Goal: Task Accomplishment & Management: Manage account settings

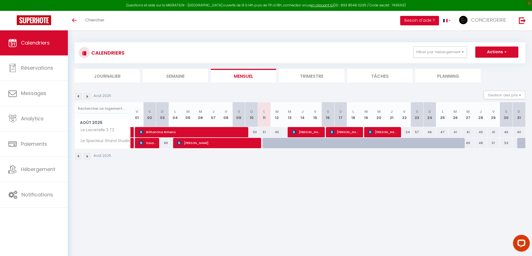
click at [432, 21] on button "Besoin d'aide ?" at bounding box center [419, 20] width 39 height 9
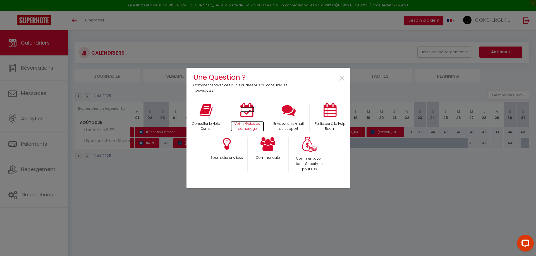
click at [246, 126] on p "Voir le Guide de démarrage" at bounding box center [246, 126] width 33 height 11
click at [340, 81] on span "×" at bounding box center [342, 79] width 8 height 18
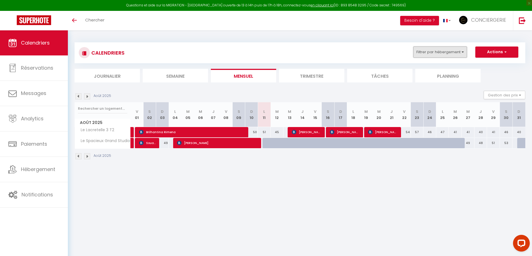
click at [448, 49] on button "Filtrer par hébergement" at bounding box center [440, 52] width 54 height 11
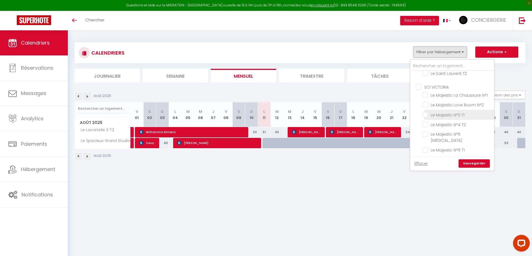
scroll to position [116, 0]
click at [443, 112] on input "Le Majestic N°3 T1" at bounding box center [457, 113] width 70 height 6
checkbox input "true"
checkbox input "false"
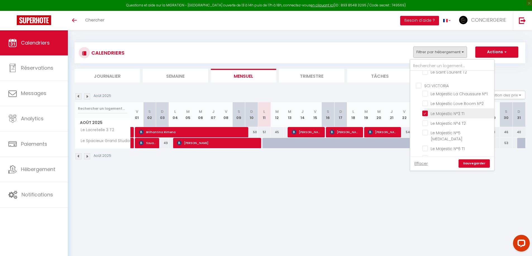
checkbox input "false"
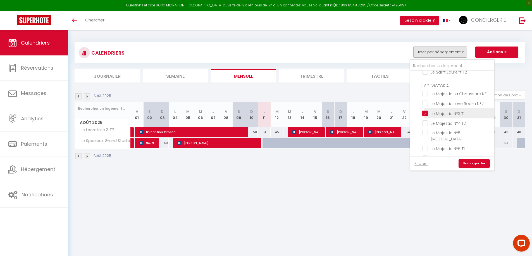
checkbox input "false"
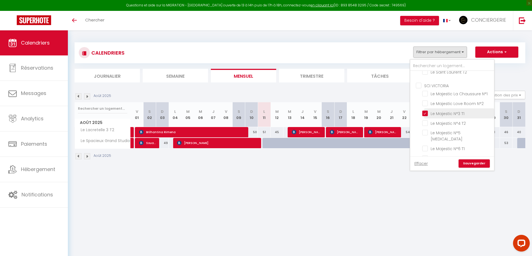
checkbox input "false"
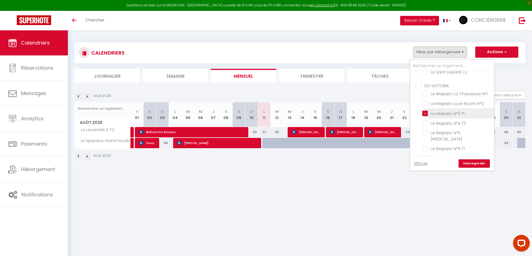
checkbox input "false"
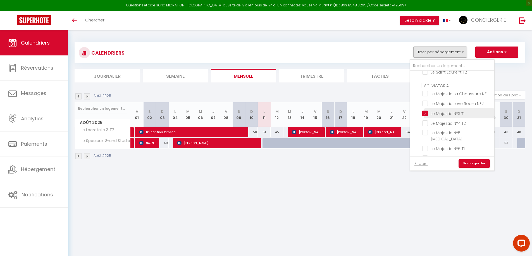
checkbox input "false"
click at [442, 124] on input "Le Majestic N°4 T2" at bounding box center [457, 123] width 70 height 6
checkbox input "true"
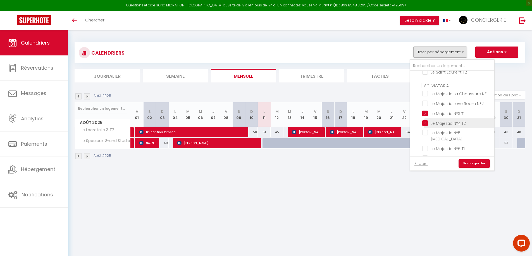
checkbox input "false"
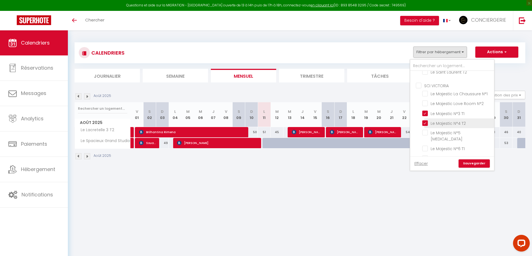
checkbox input "false"
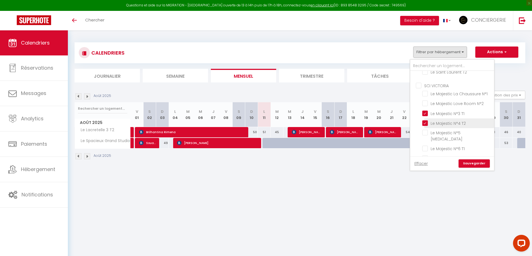
checkbox input "false"
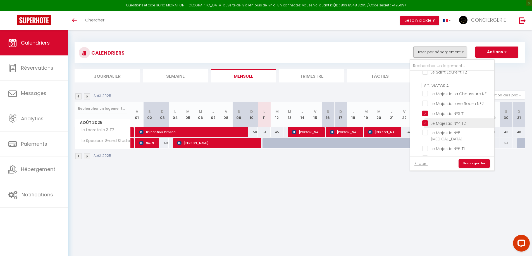
checkbox input "false"
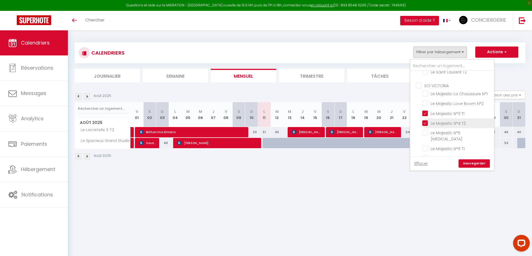
checkbox input "false"
click at [441, 134] on input "Le Majestic N°5 [MEDICAL_DATA]" at bounding box center [457, 133] width 70 height 6
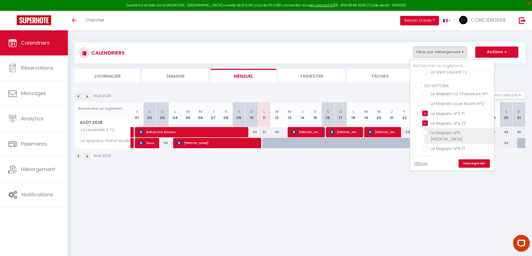
checkbox input "true"
checkbox input "false"
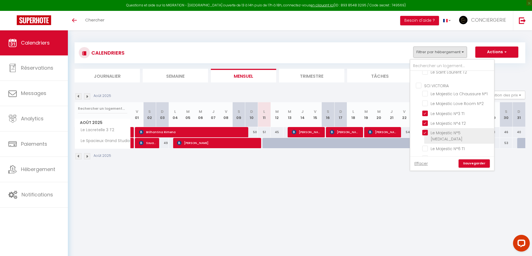
checkbox input "false"
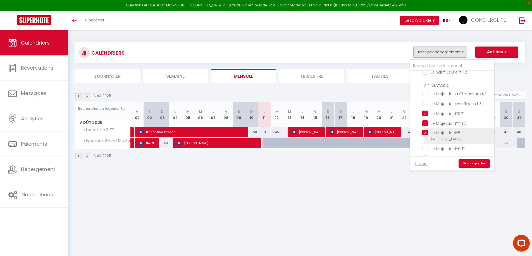
checkbox input "false"
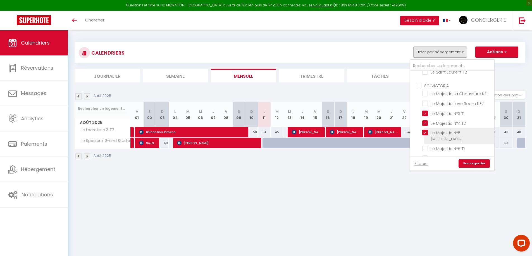
checkbox input "false"
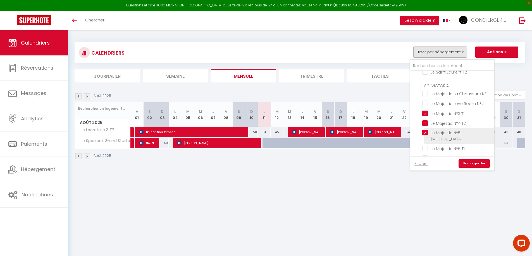
checkbox input "false"
click at [442, 146] on input "Le Majestic N°6 T1" at bounding box center [457, 149] width 70 height 6
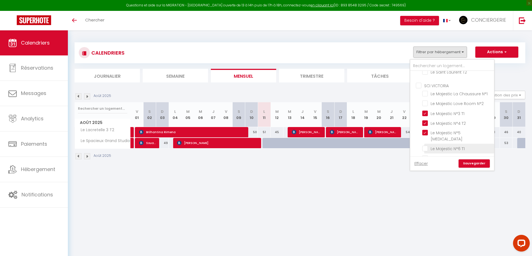
checkbox input "true"
checkbox input "false"
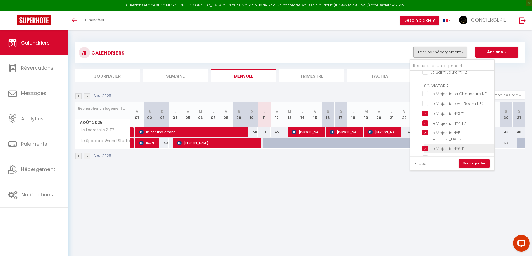
checkbox input "false"
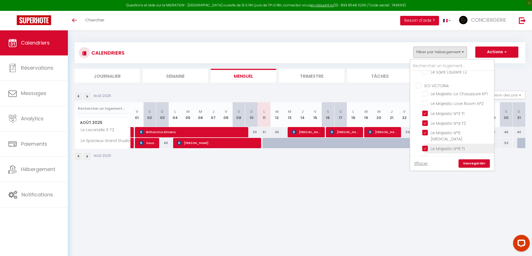
checkbox input "false"
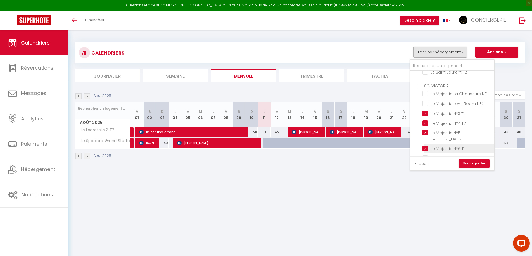
checkbox input "false"
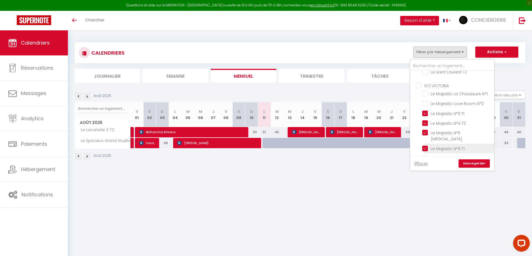
checkbox input "false"
click at [443, 155] on input "Le Majestic N°7 T1" at bounding box center [457, 158] width 70 height 6
checkbox input "true"
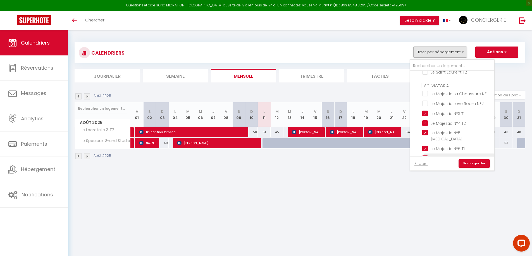
checkbox input "false"
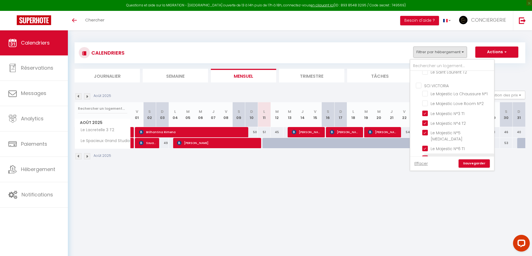
checkbox input "false"
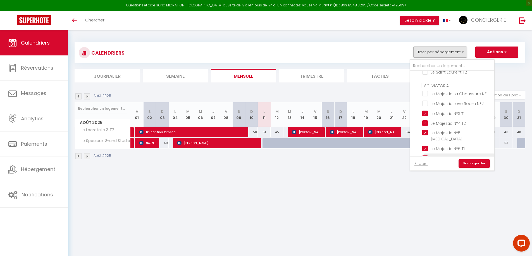
checkbox input "false"
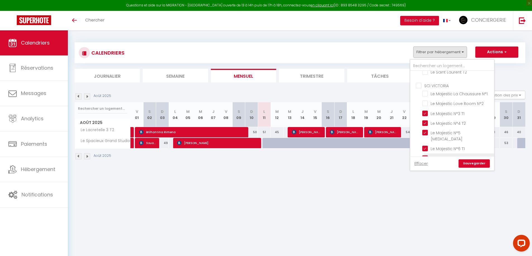
checkbox input "false"
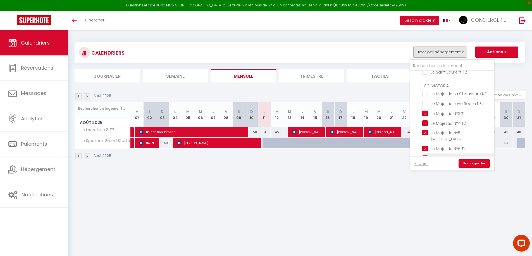
checkbox input "false"
click at [475, 163] on link "Sauvegarder" at bounding box center [473, 164] width 31 height 8
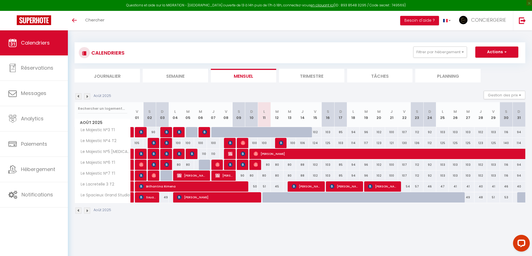
click at [76, 211] on img at bounding box center [78, 211] width 6 height 6
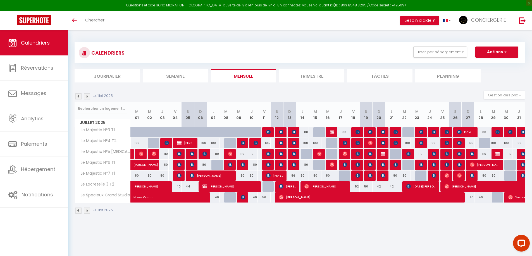
click at [88, 213] on img at bounding box center [87, 211] width 6 height 6
